Goal: Browse casually

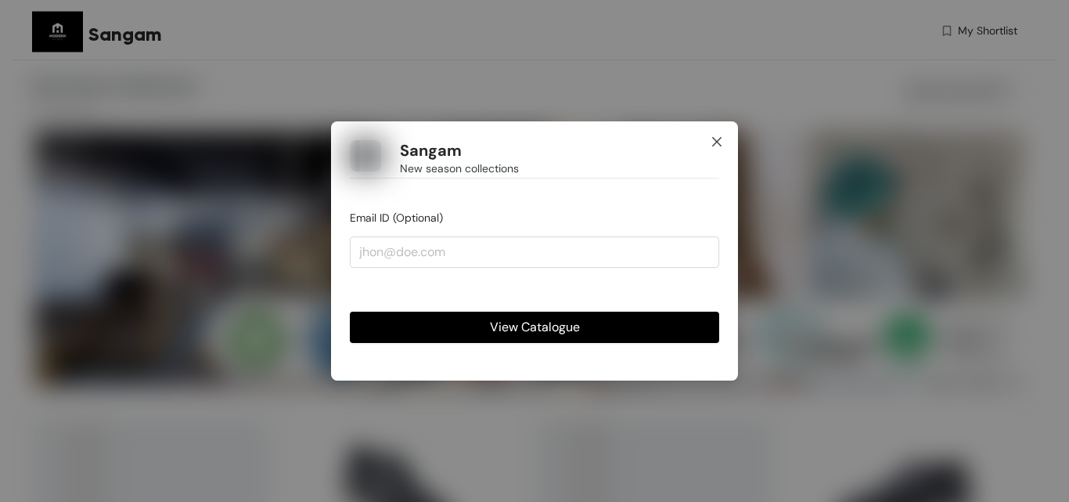
click at [710, 144] on icon "close" at bounding box center [716, 141] width 13 height 13
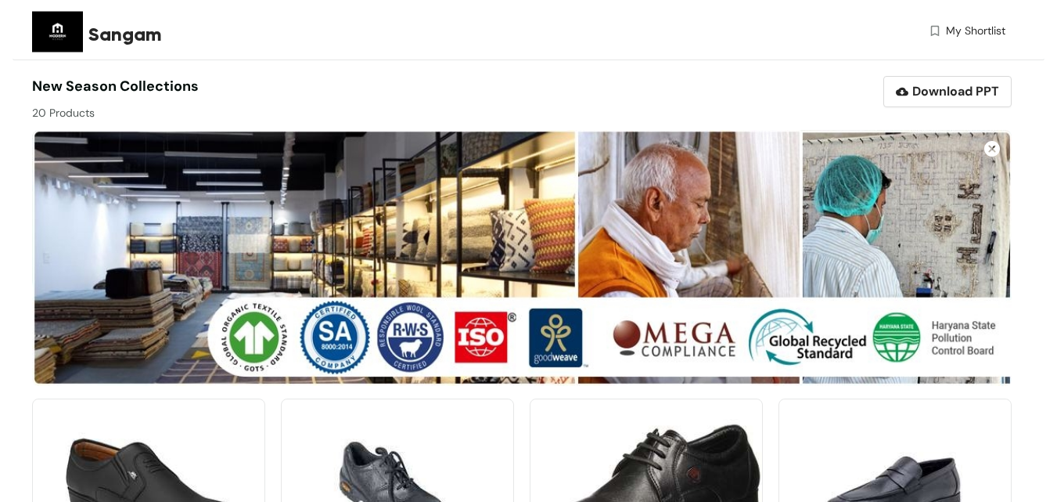
click at [992, 153] on img at bounding box center [992, 149] width 16 height 16
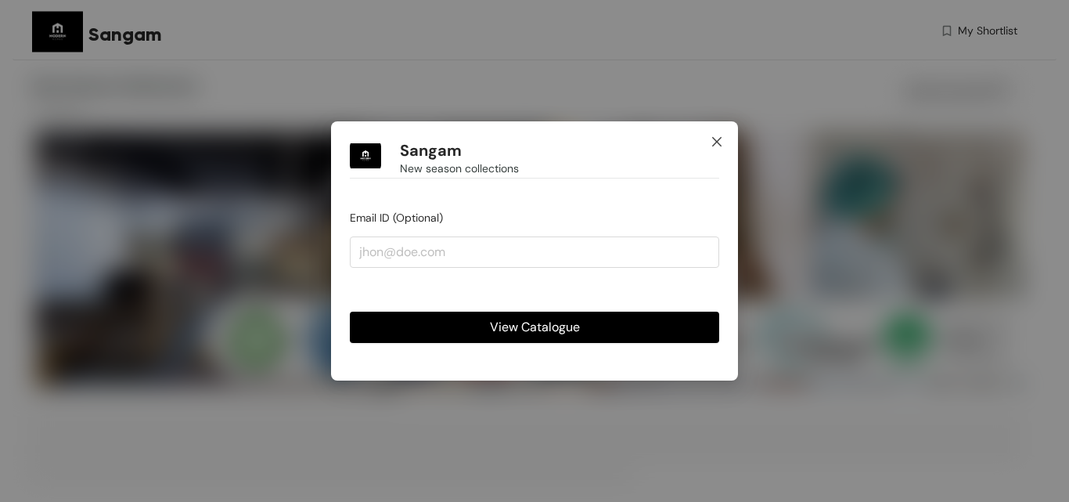
click at [721, 140] on icon "close" at bounding box center [716, 141] width 13 height 13
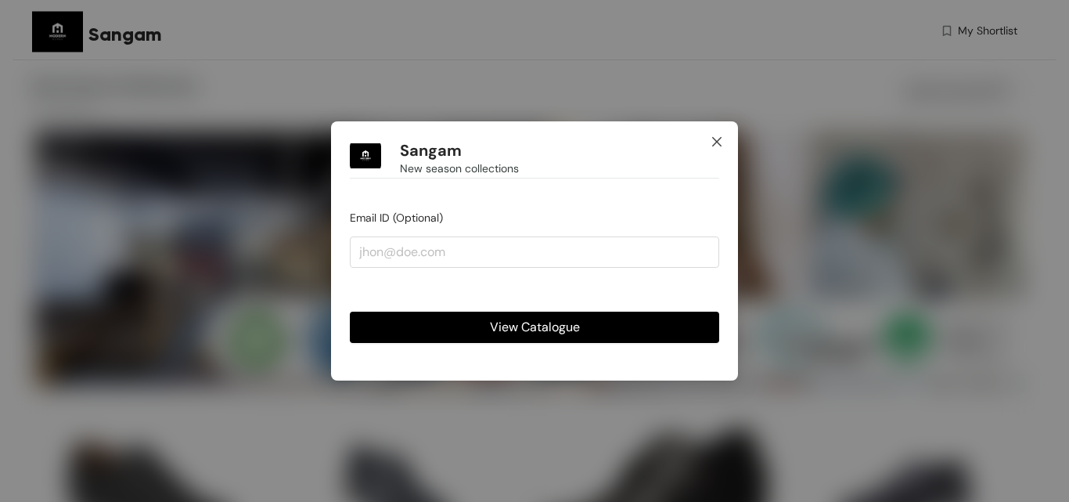
click at [707, 146] on span "Close" at bounding box center [717, 142] width 42 height 42
